Goal: Task Accomplishment & Management: Use online tool/utility

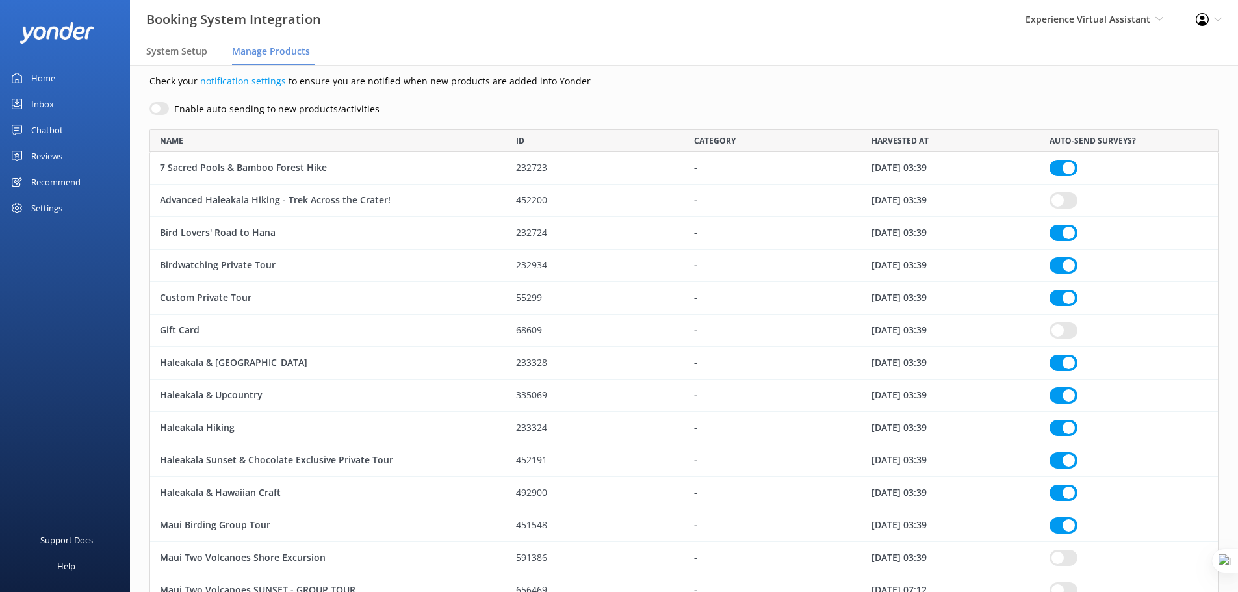
scroll to position [29, 0]
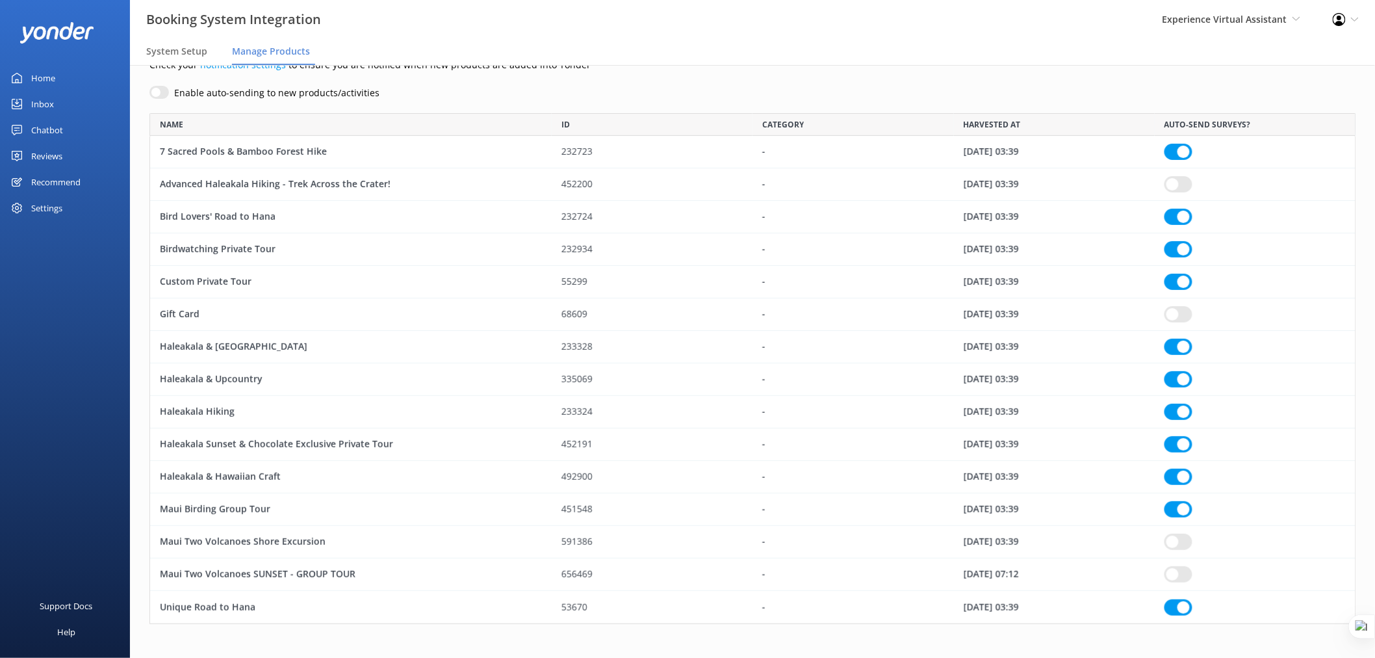
scroll to position [60, 0]
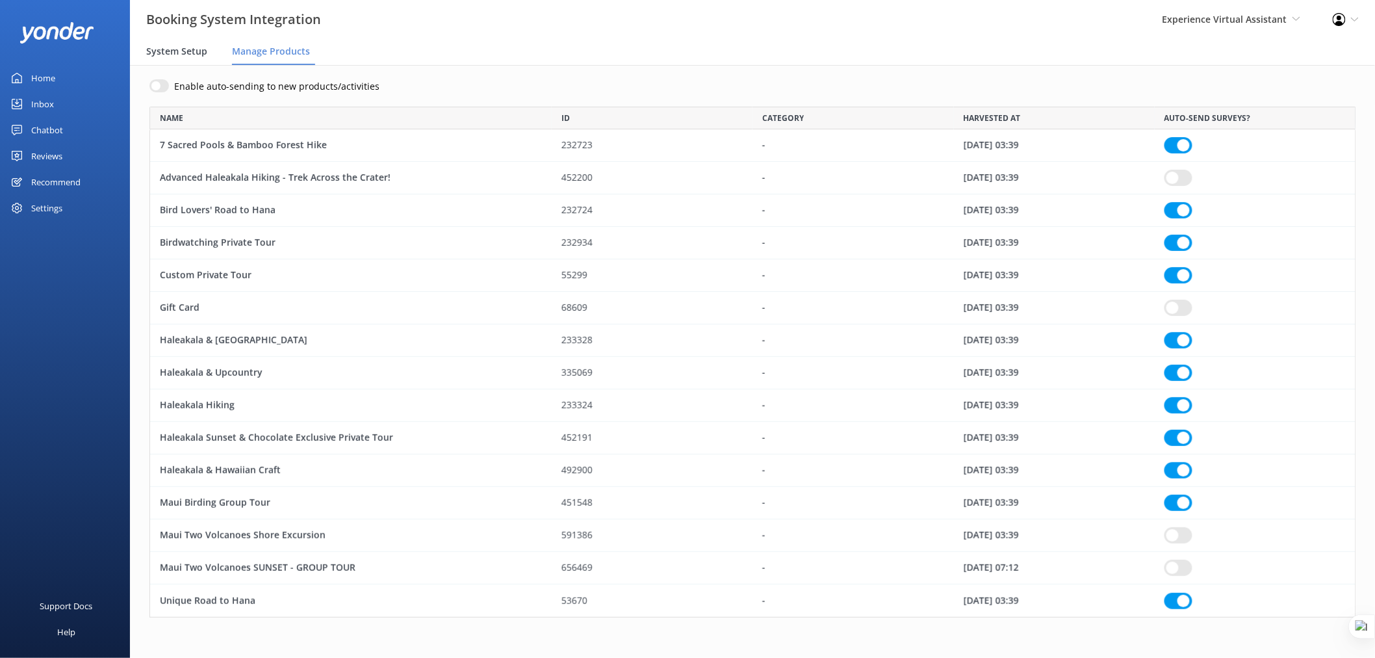
click at [183, 45] on span "System Setup" at bounding box center [176, 51] width 61 height 13
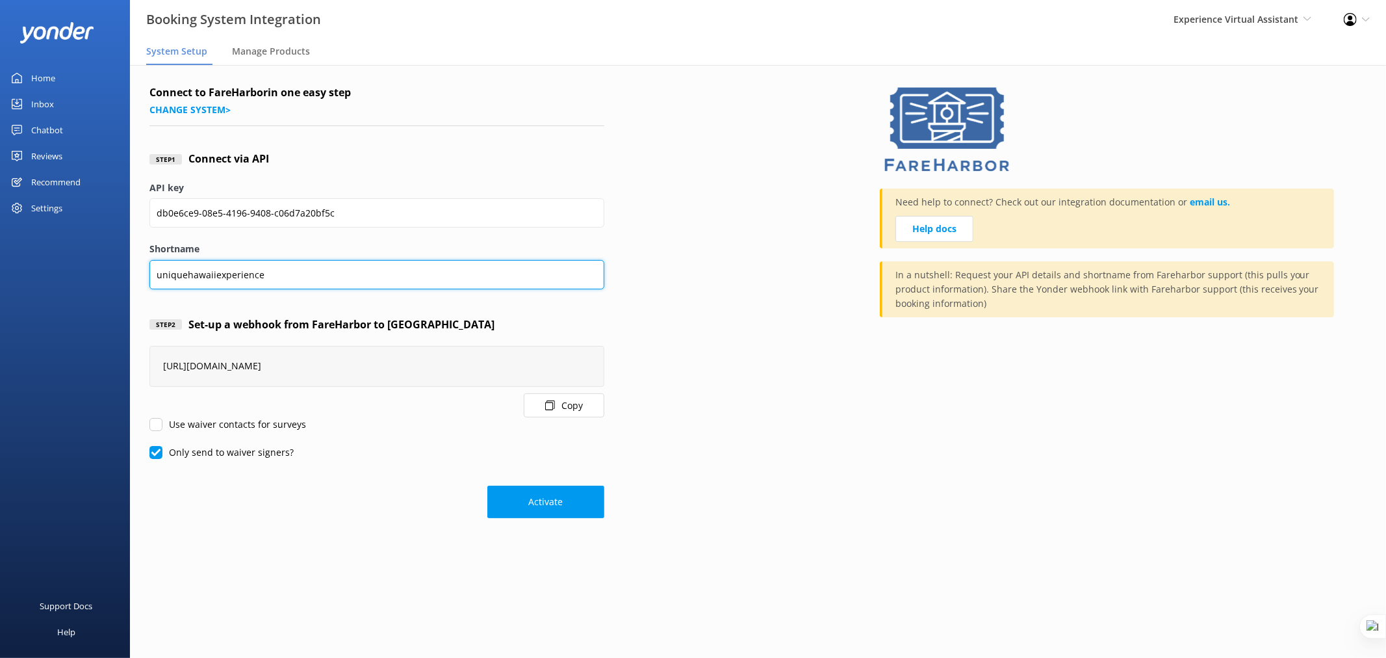
drag, startPoint x: 266, startPoint y: 278, endPoint x: 146, endPoint y: 274, distance: 121.0
click at [146, 274] on div "Connect to FareHarbor in one easy step Change system > Step 1 Connect via API A…" at bounding box center [758, 304] width 1256 height 479
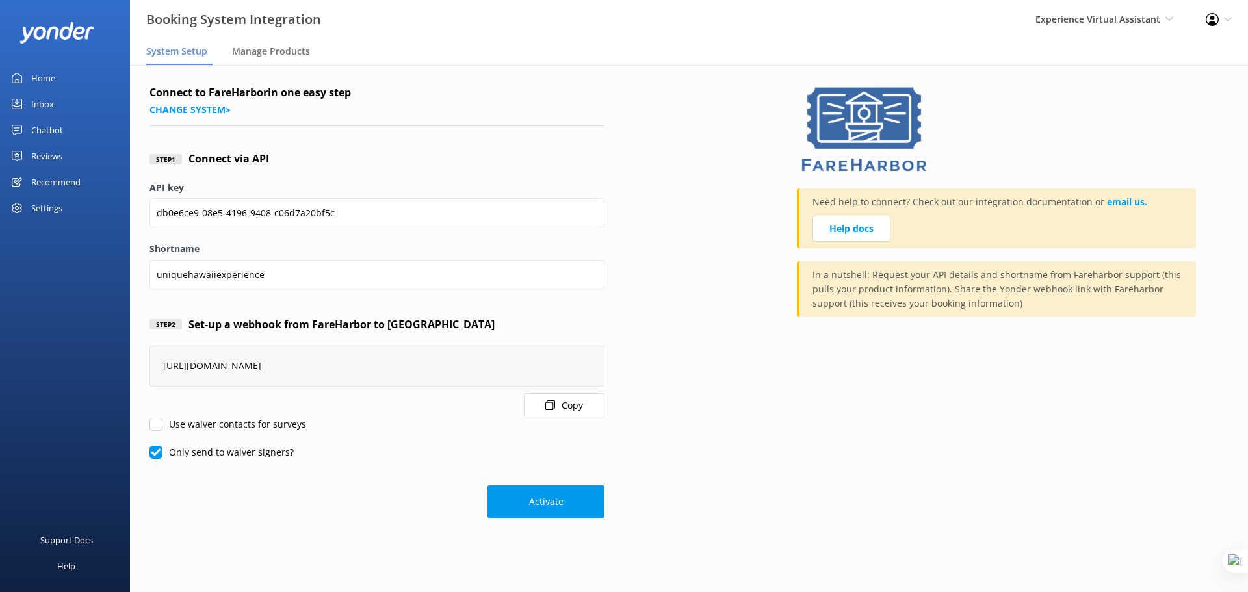
drag, startPoint x: 38, startPoint y: 73, endPoint x: 54, endPoint y: 70, distance: 16.5
click at [38, 73] on div "Home" at bounding box center [43, 78] width 24 height 26
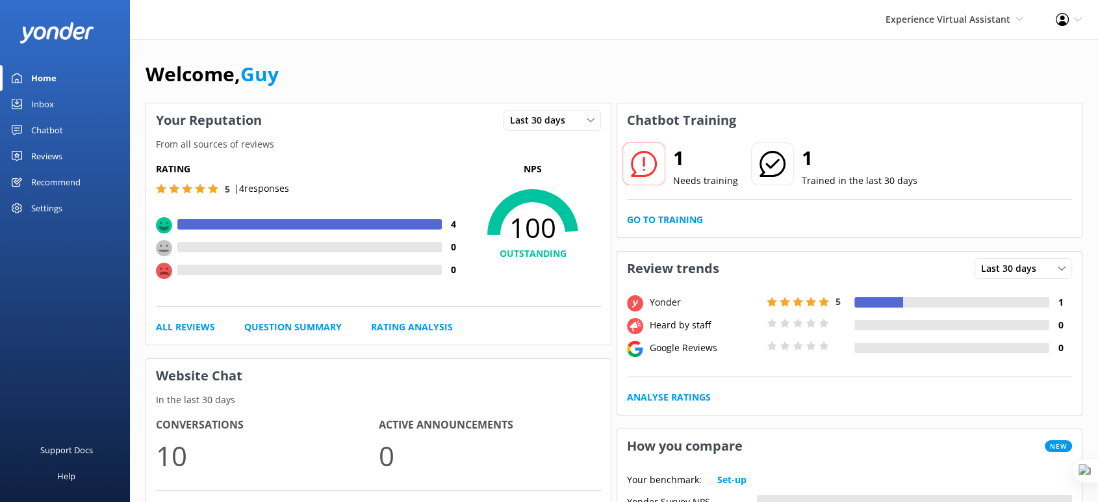
click at [918, 16] on span "Experience Virtual Assistant" at bounding box center [948, 19] width 125 height 12
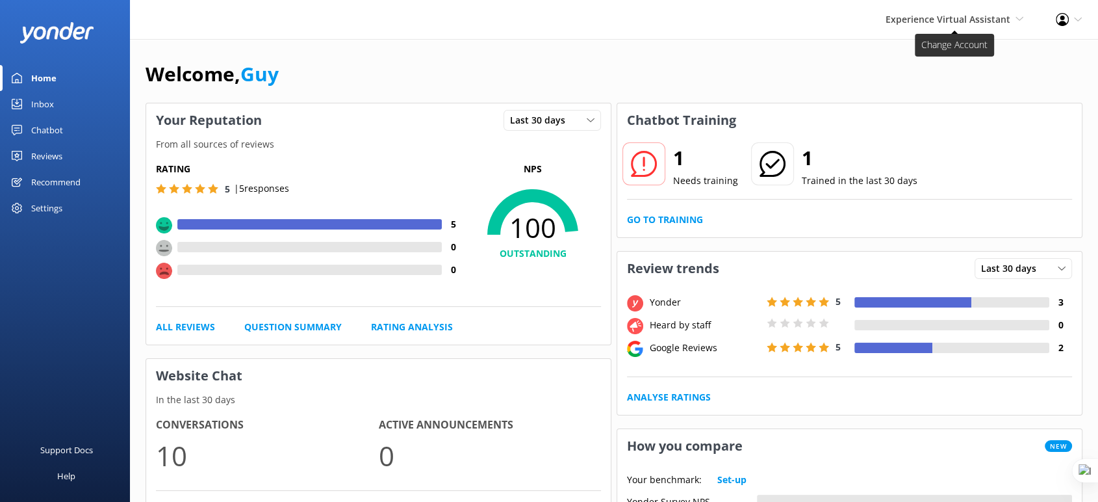
click at [974, 17] on span "Experience Virtual Assistant" at bounding box center [948, 19] width 125 height 12
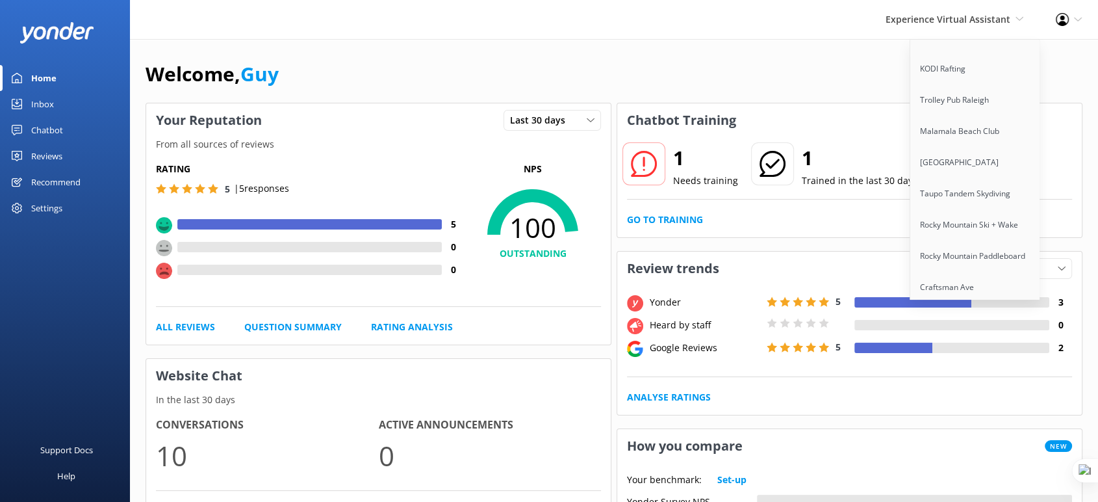
scroll to position [10763, 0]
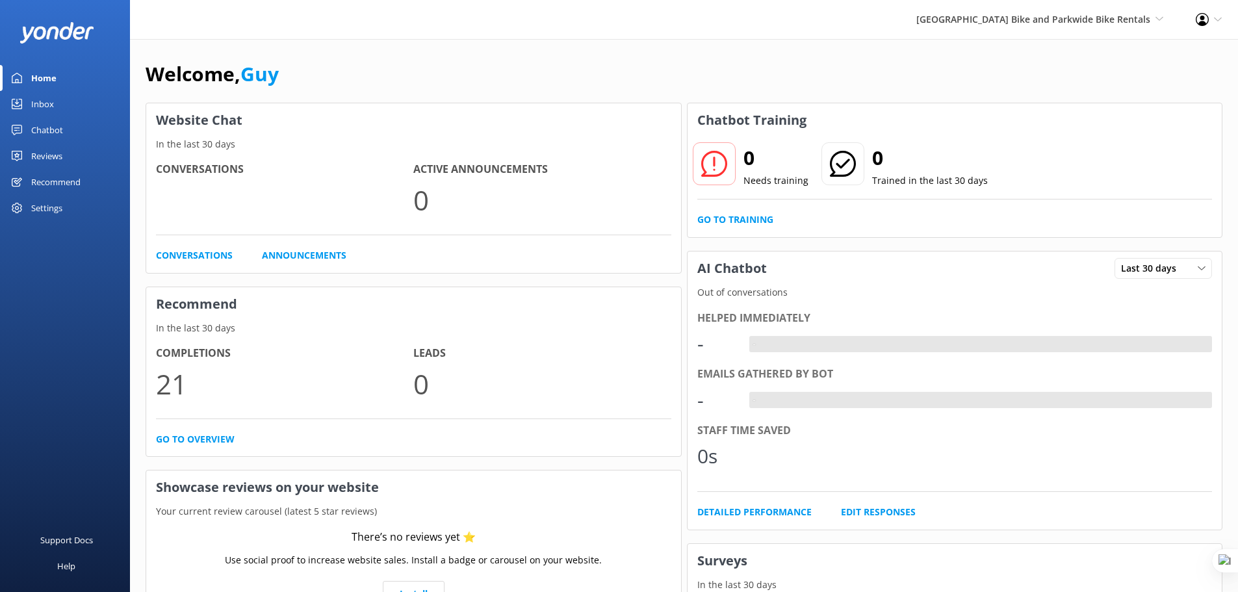
click at [36, 204] on div "Settings" at bounding box center [46, 208] width 31 height 26
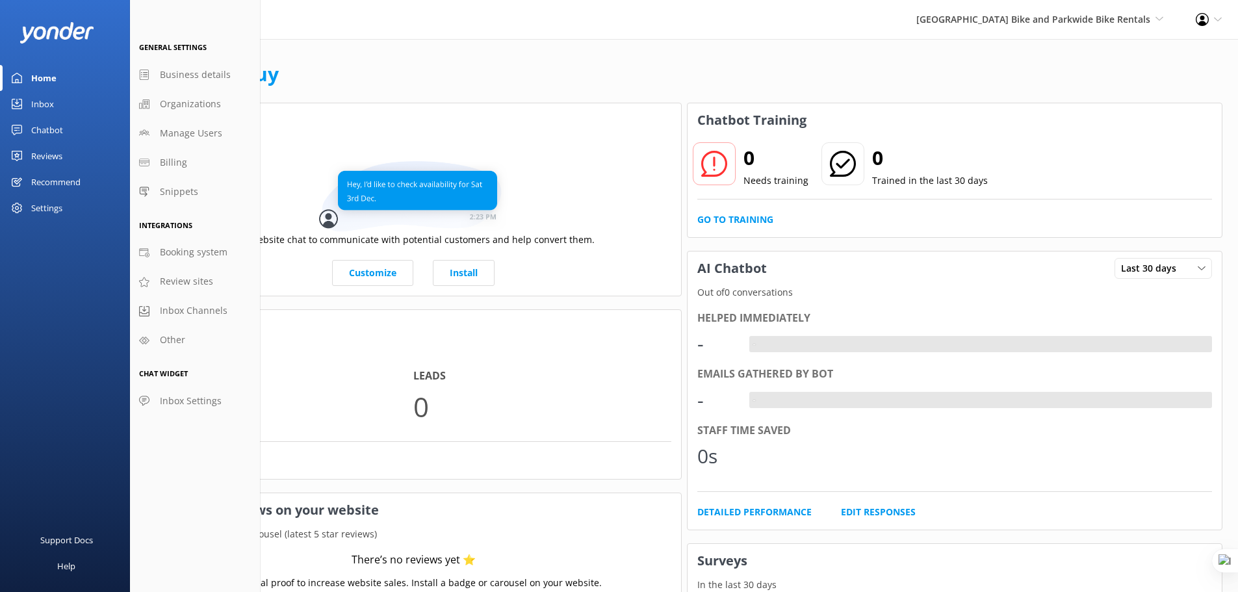
click at [46, 178] on div "Recommend" at bounding box center [55, 182] width 49 height 26
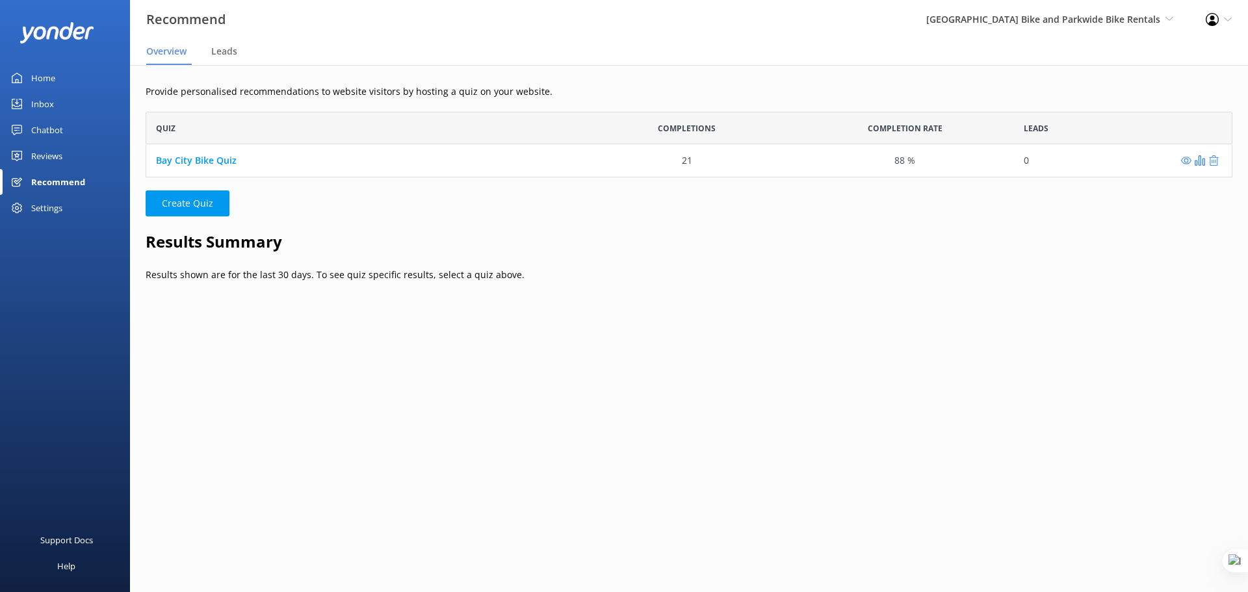
scroll to position [56, 1067]
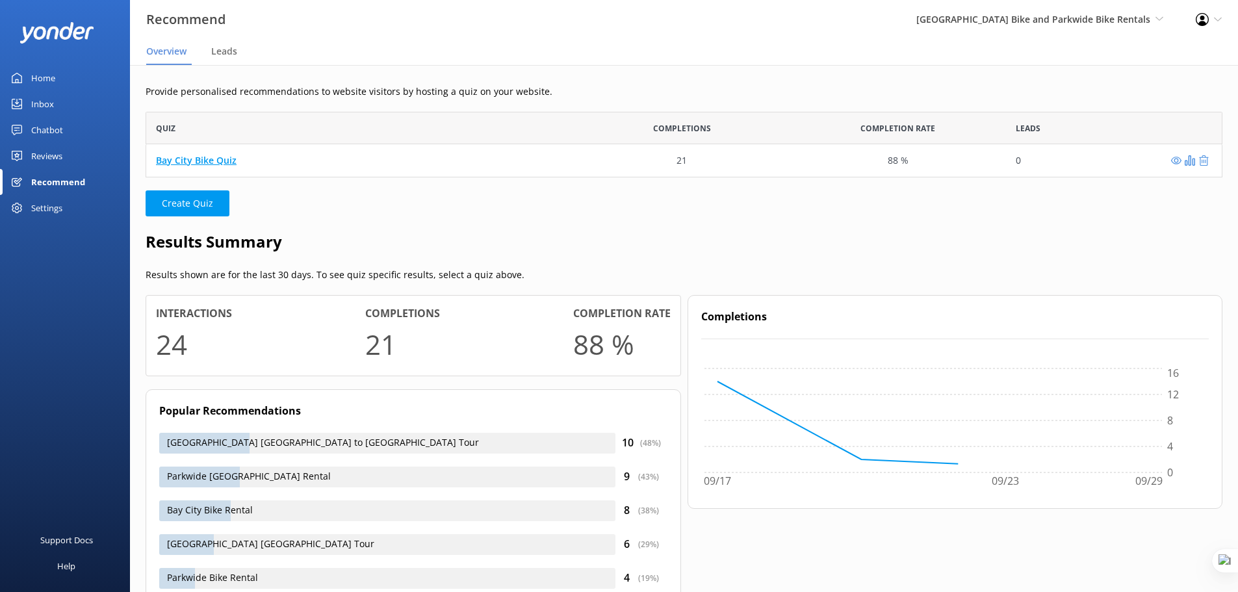
click at [218, 159] on link "Bay City Bike Quiz" at bounding box center [196, 160] width 81 height 12
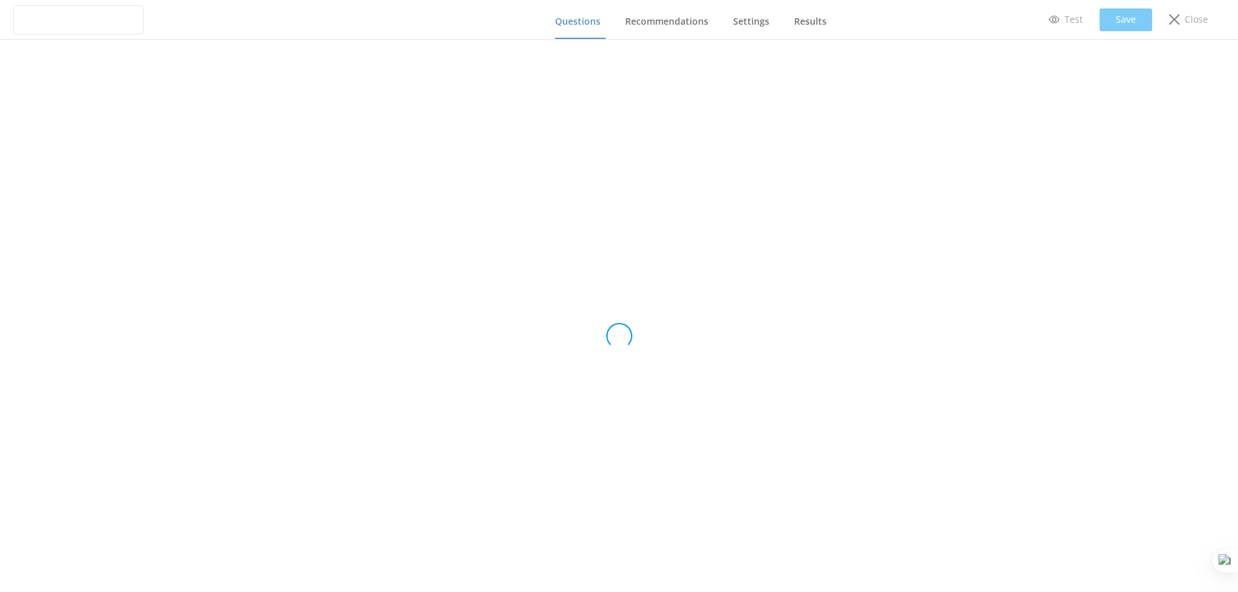
type input "Bay City Bike Quiz"
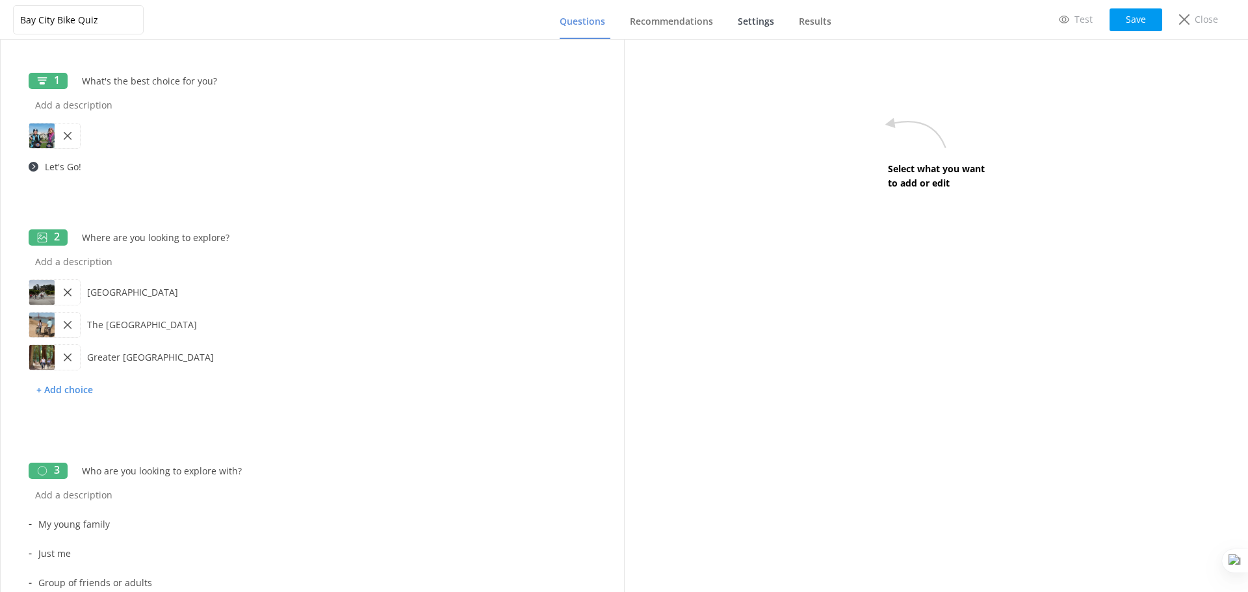
click at [754, 25] on span "Settings" at bounding box center [756, 21] width 36 height 13
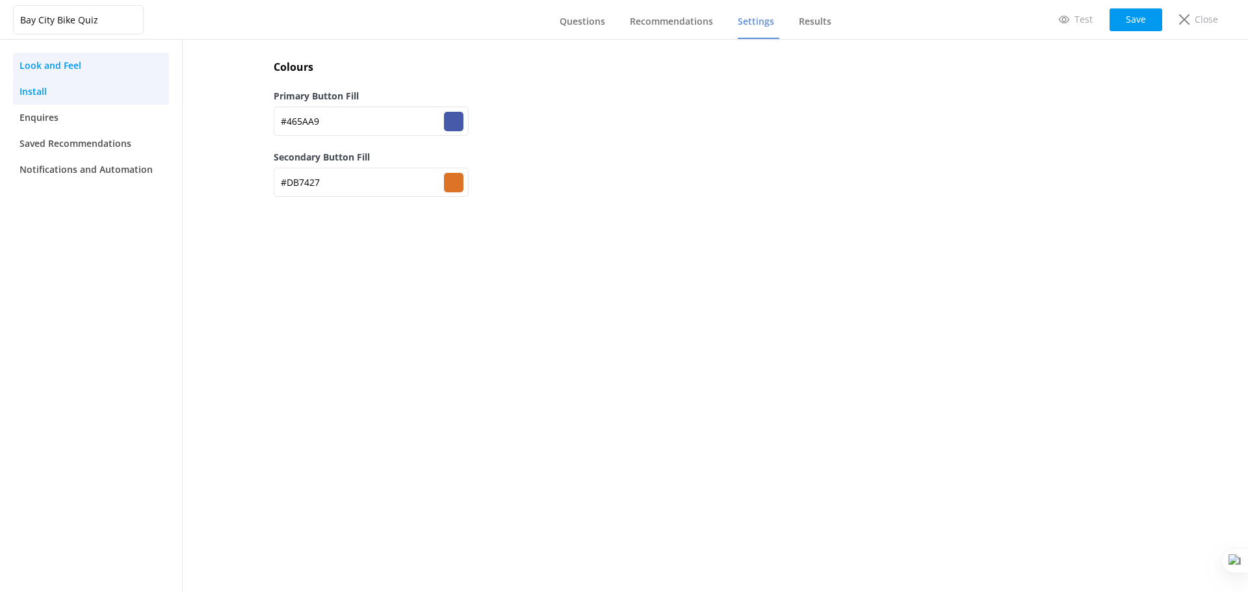
click at [41, 91] on span "Install" at bounding box center [32, 91] width 27 height 14
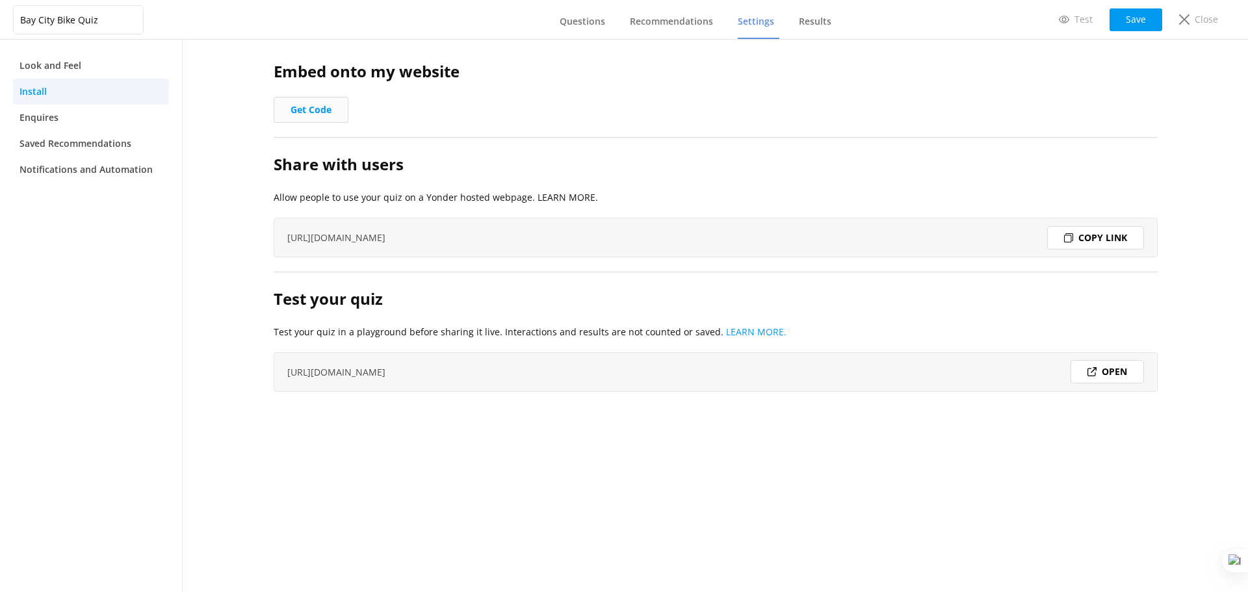
click at [305, 109] on button "Get Code" at bounding box center [311, 110] width 75 height 26
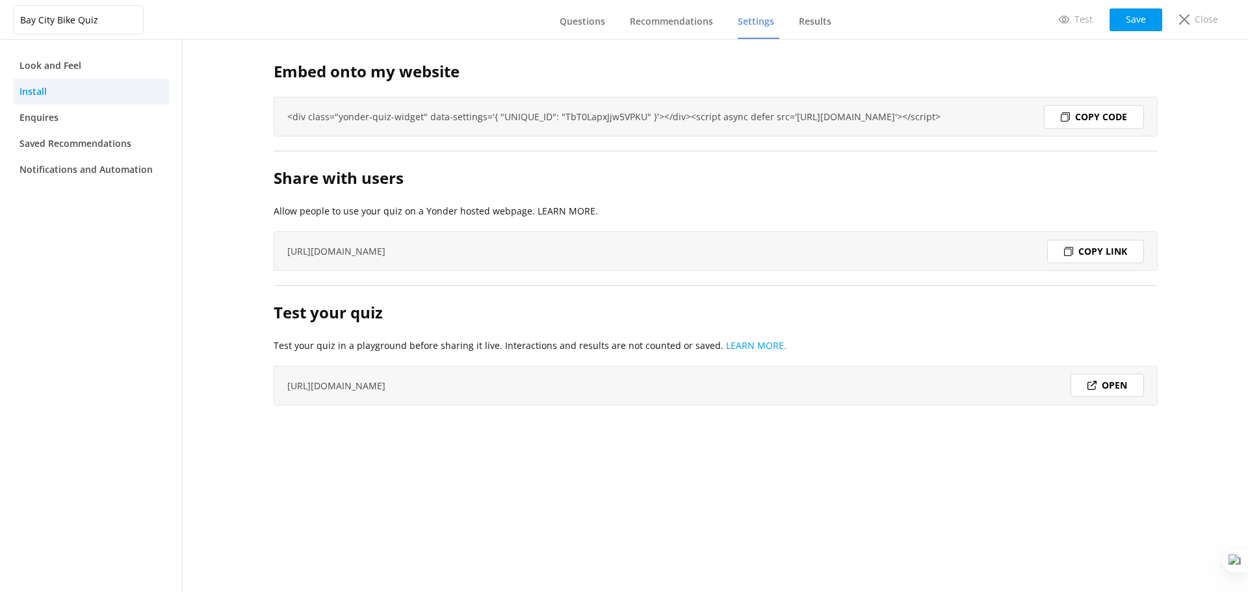
click at [1104, 112] on div "Copy code" at bounding box center [1094, 116] width 100 height 23
click at [1122, 251] on div "Copy link" at bounding box center [1095, 251] width 97 height 23
